Goal: Check status: Check status

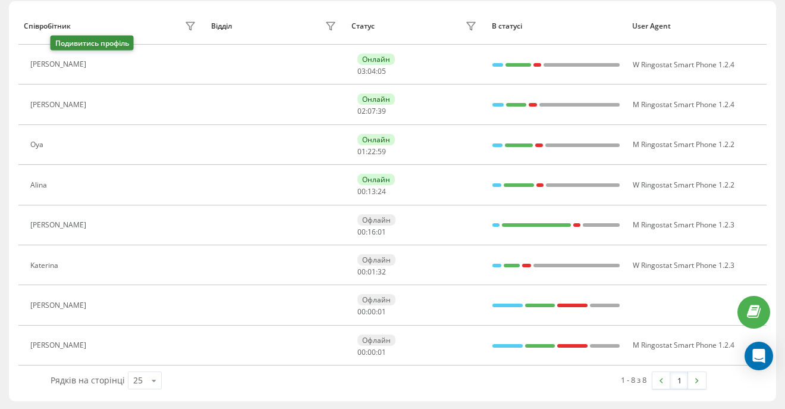
click at [99, 65] on icon at bounding box center [100, 65] width 3 height 6
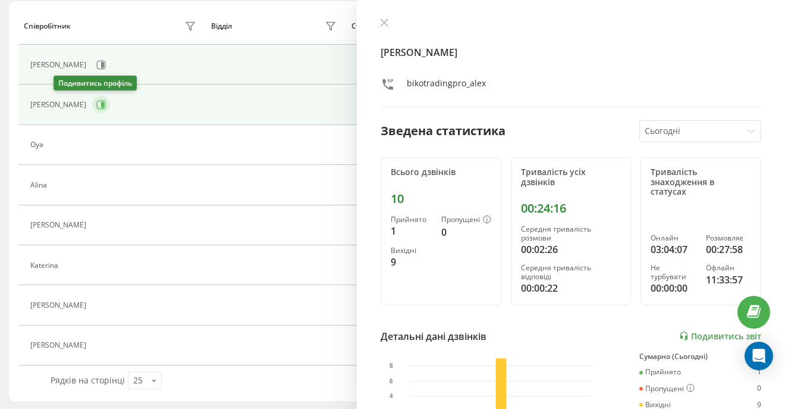
click at [96, 101] on icon at bounding box center [101, 105] width 10 height 10
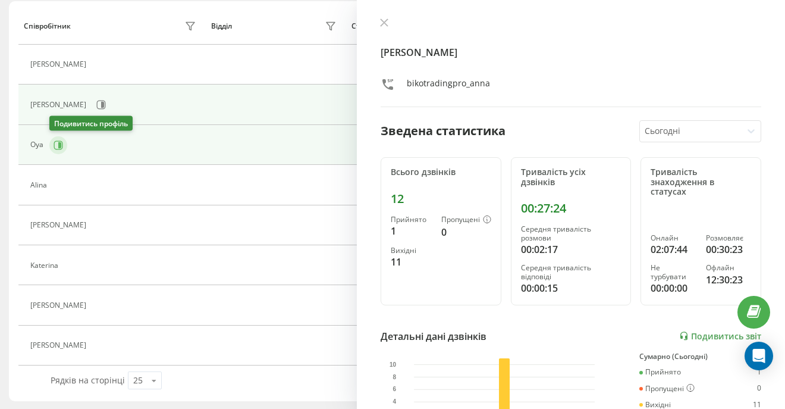
click at [61, 140] on icon at bounding box center [59, 145] width 10 height 10
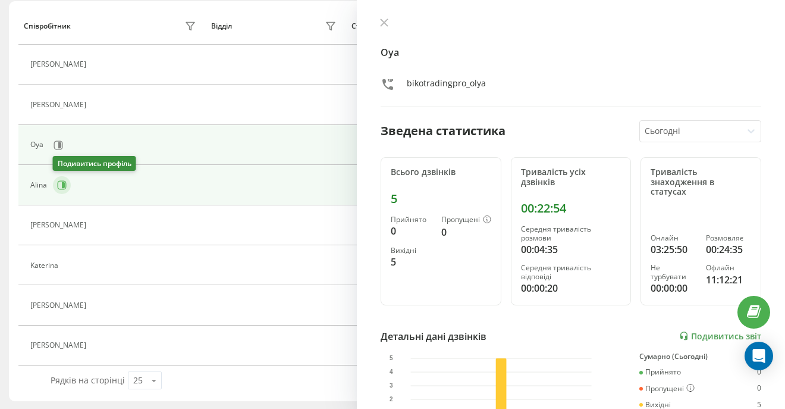
click at [68, 183] on button at bounding box center [62, 185] width 18 height 18
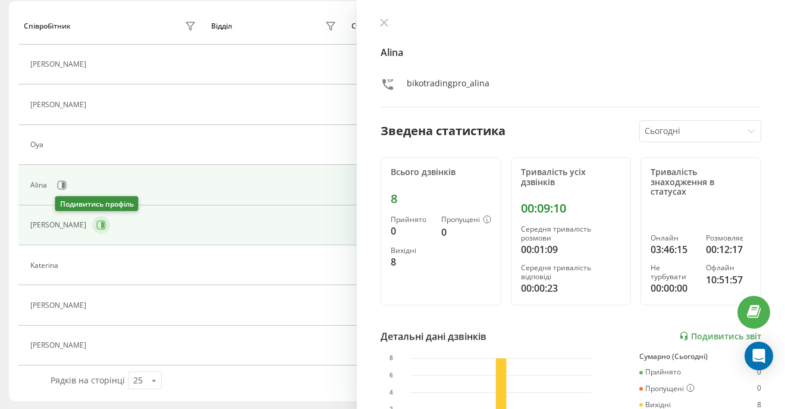
click at [96, 225] on icon at bounding box center [101, 225] width 10 height 10
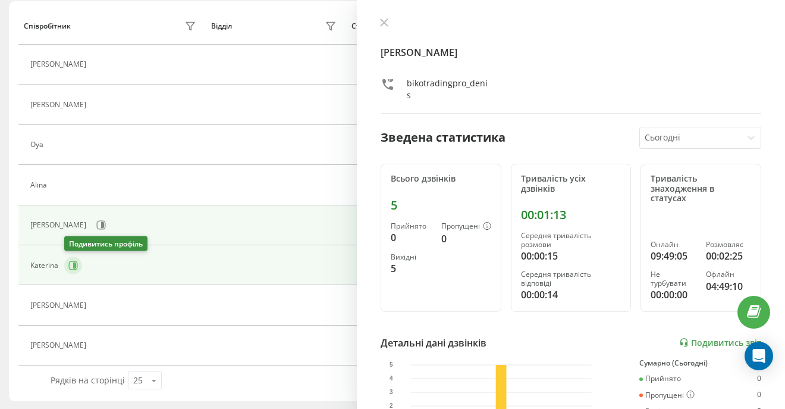
click at [78, 261] on button at bounding box center [73, 265] width 18 height 18
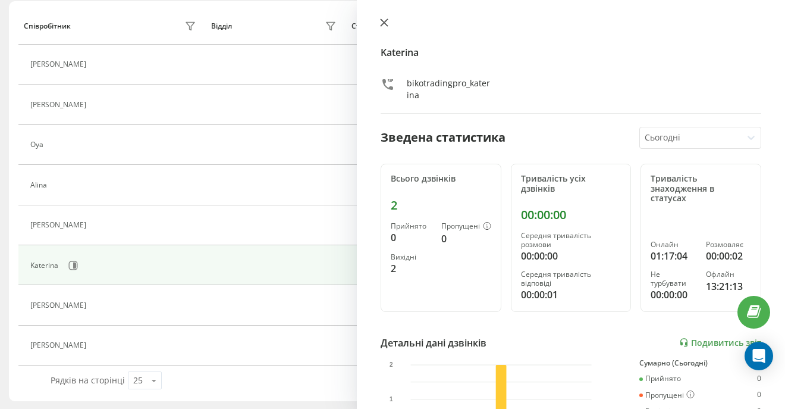
click at [384, 26] on icon at bounding box center [384, 22] width 8 height 8
